Goal: Information Seeking & Learning: Stay updated

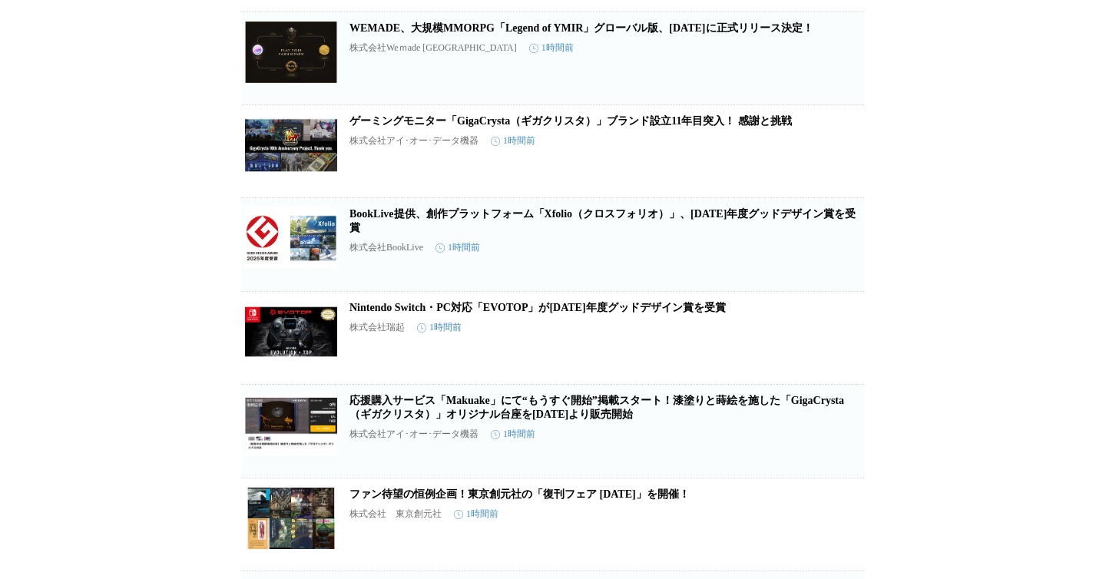
scroll to position [2659, 0]
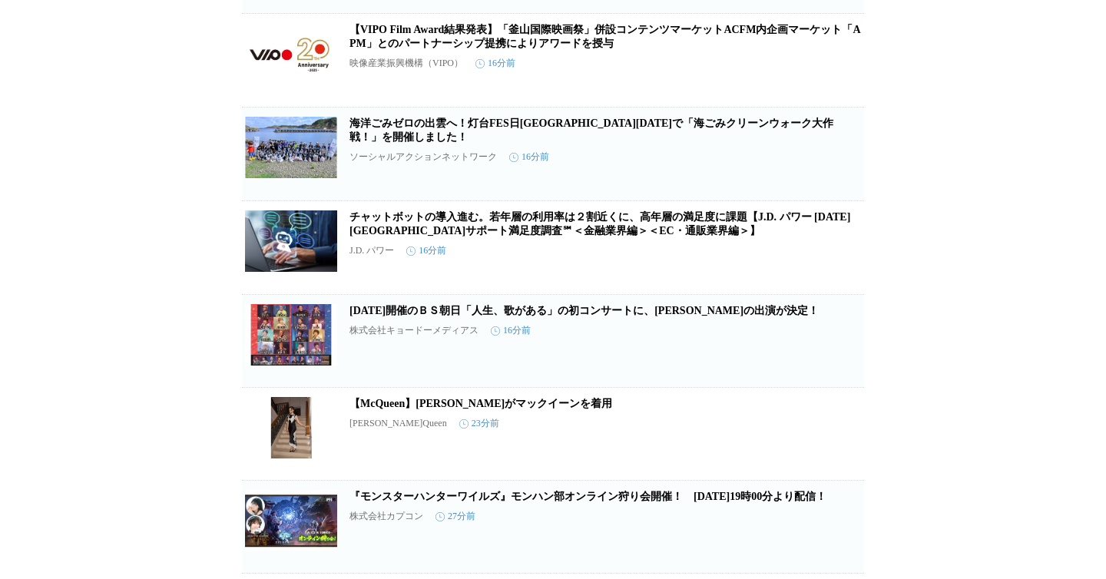
scroll to position [0, 0]
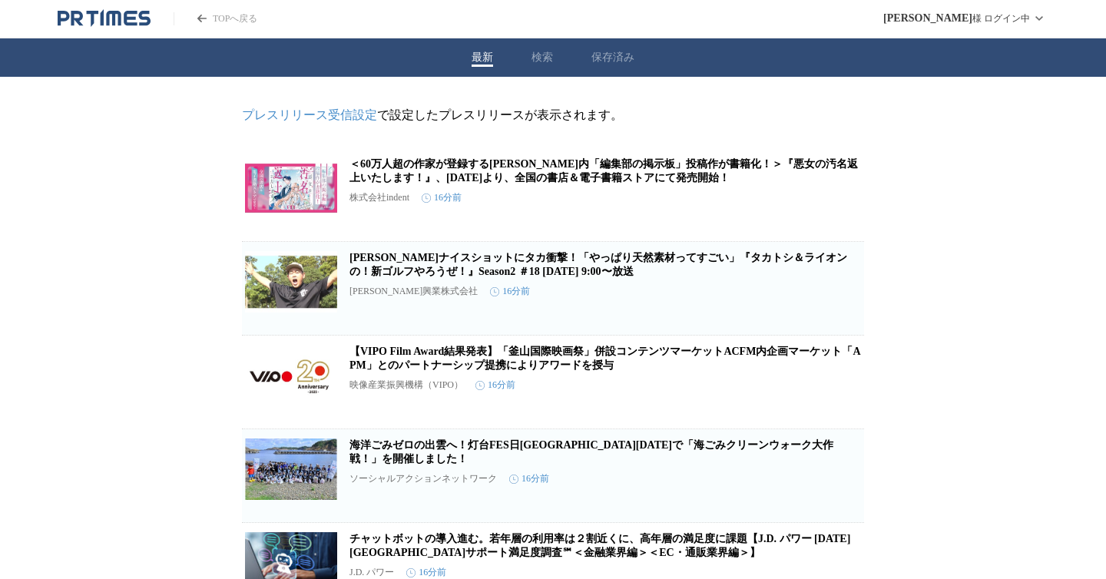
click at [126, 18] on icon "PR TIMESのトップページはこちら" at bounding box center [130, 18] width 13 height 15
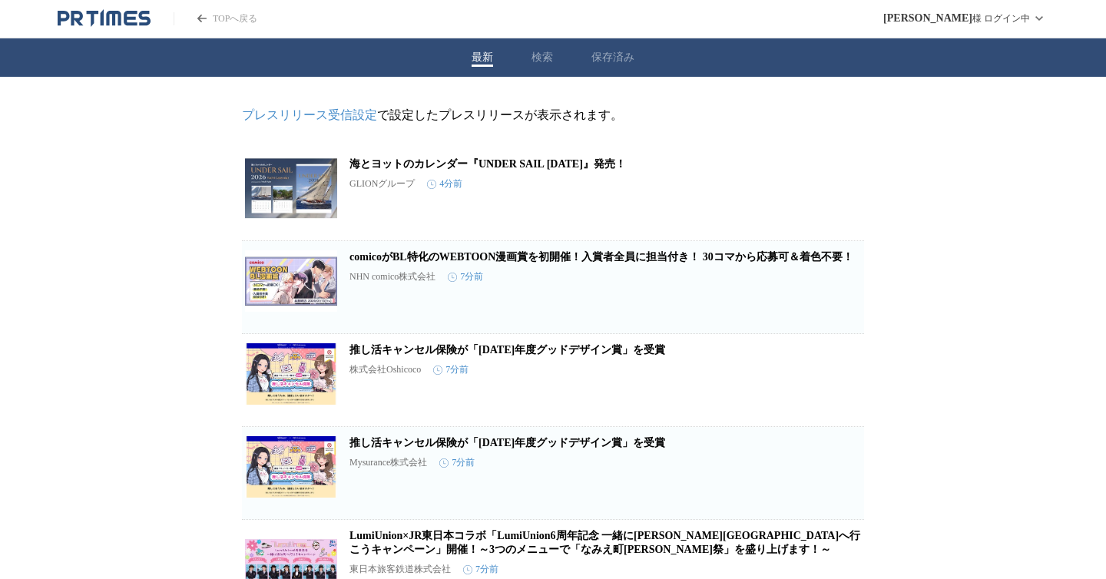
click at [144, 22] on icon "PR TIMESのトップページはこちら" at bounding box center [144, 18] width 12 height 15
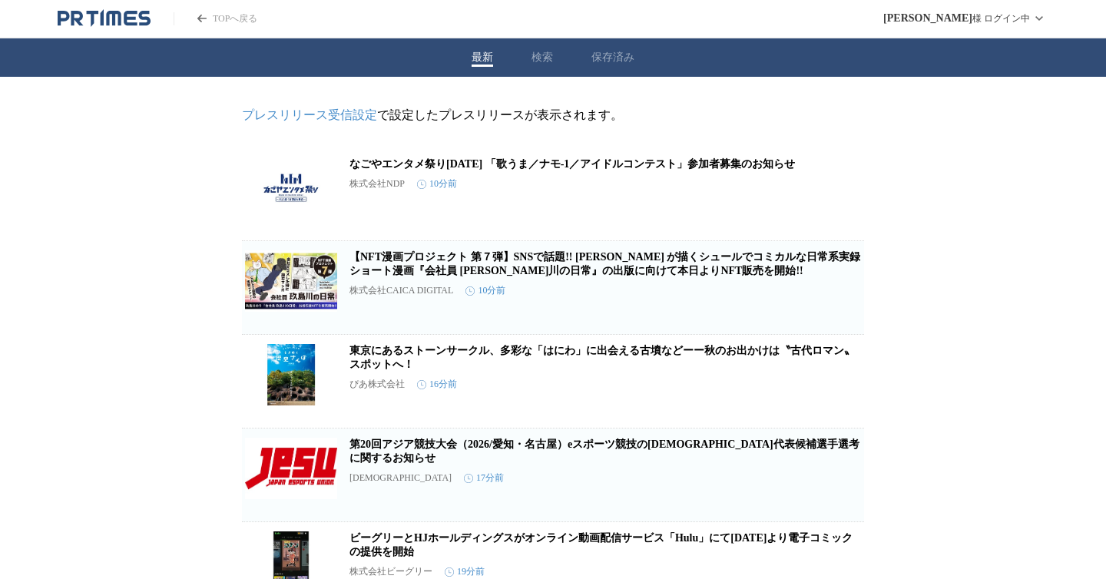
click at [131, 13] on icon "PR TIMESのトップページはこちら" at bounding box center [130, 18] width 13 height 15
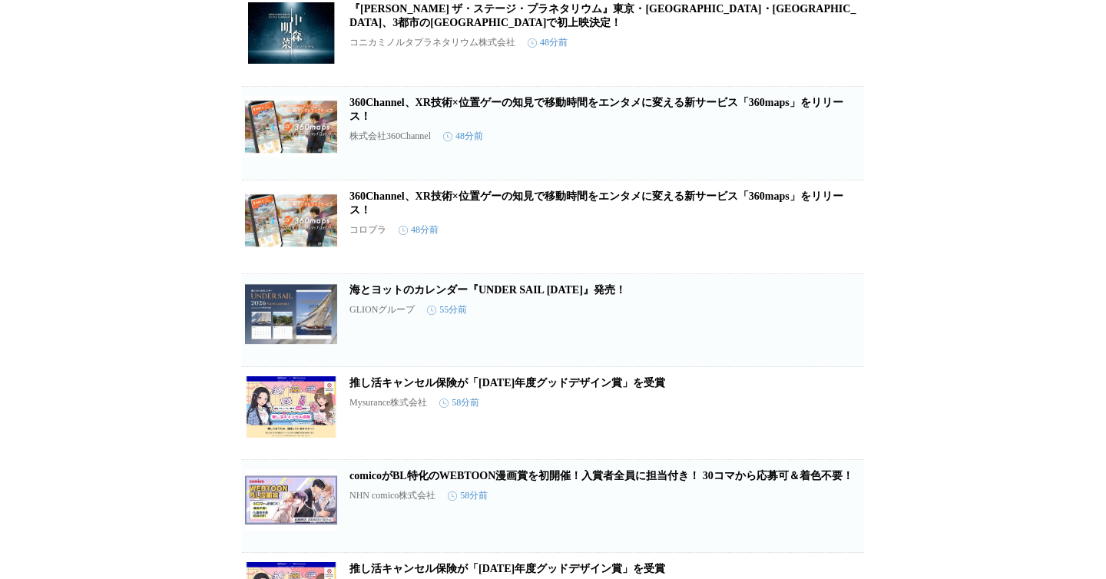
scroll to position [1055, 0]
